Goal: Information Seeking & Learning: Learn about a topic

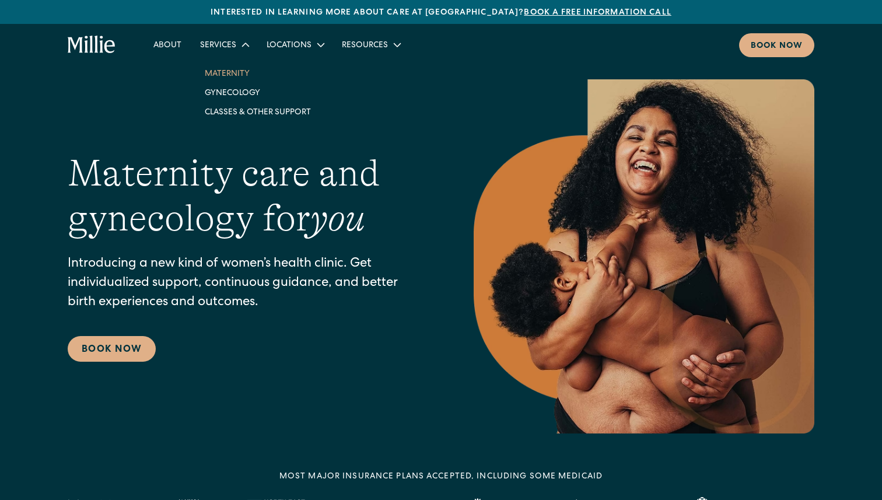
click at [227, 73] on link "Maternity" at bounding box center [257, 73] width 125 height 19
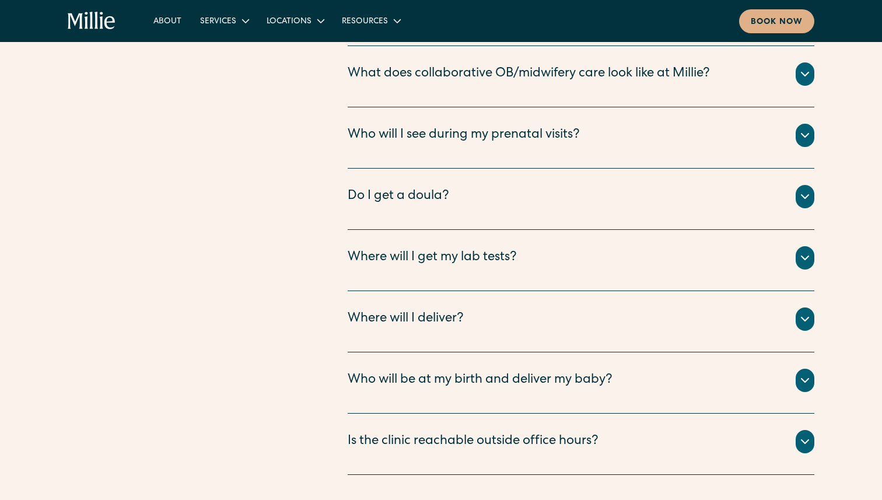
scroll to position [4476, 0]
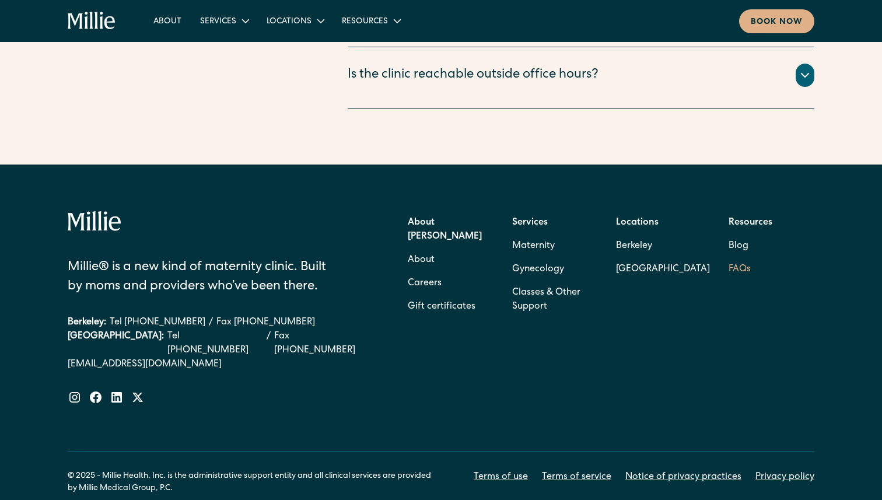
click at [735, 258] on link "FAQs" at bounding box center [739, 269] width 22 height 23
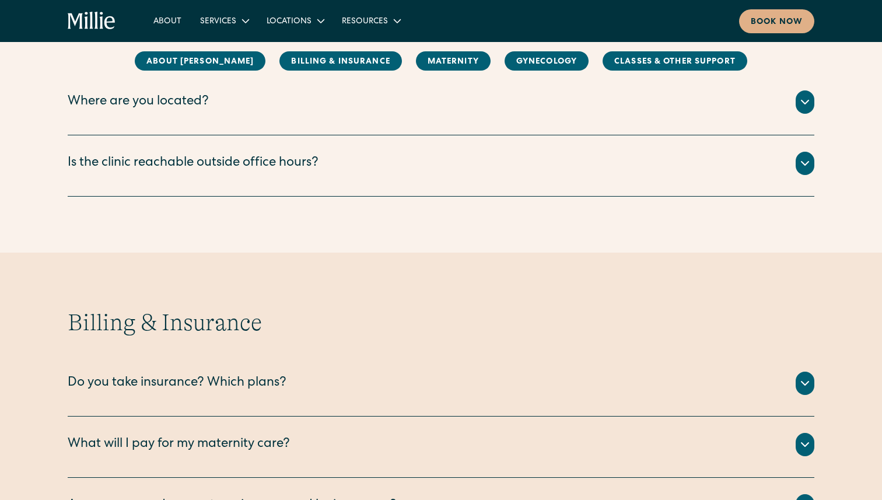
scroll to position [319, 0]
click at [296, 383] on div "Do you take insurance? Which plans?" at bounding box center [441, 382] width 746 height 23
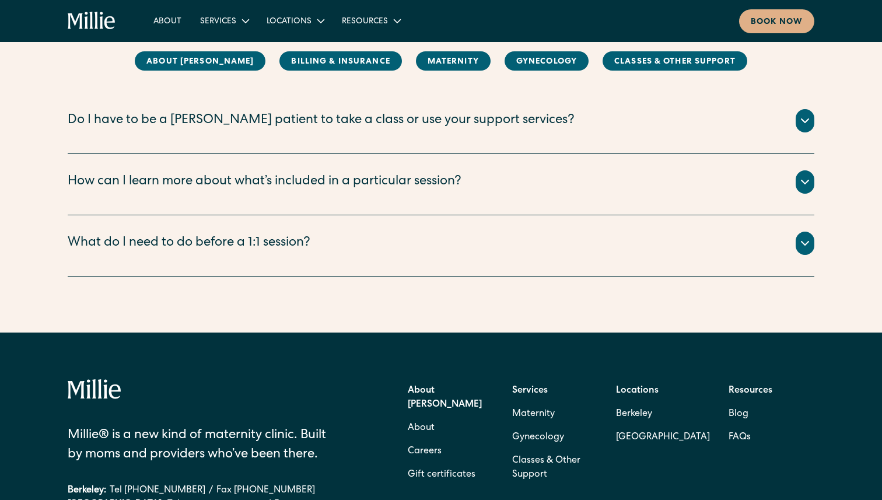
scroll to position [2229, 0]
